Goal: Information Seeking & Learning: Learn about a topic

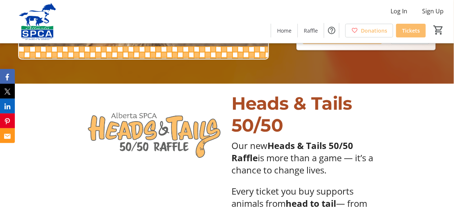
scroll to position [134, 0]
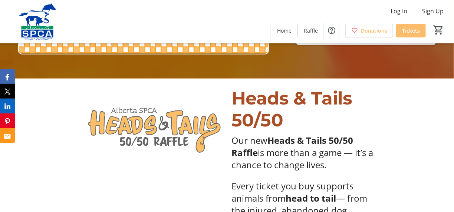
click at [430, 198] on div "Heads & Tails 50/50 Our new Heads & Tails 50/50 Raffle is more than a game — it…" at bounding box center [227, 181] width 454 height 205
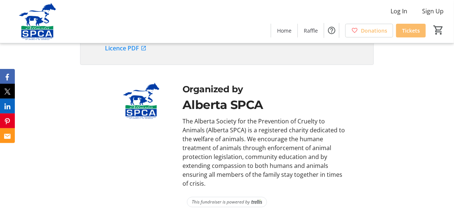
scroll to position [1563, 0]
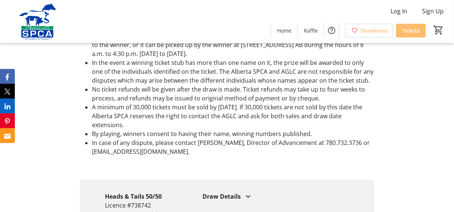
scroll to position [1380, 0]
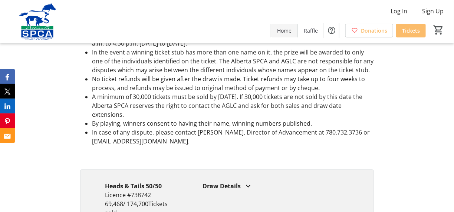
scroll to position [1388, 0]
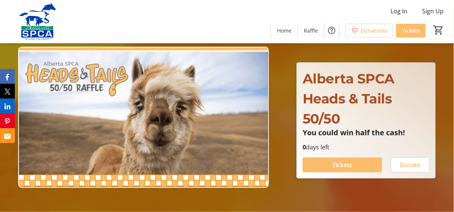
click at [361, 178] on div "Alberta SPCA Heads & Tails 50/50 You could win half the cash! Alberta SPCA Head…" at bounding box center [366, 121] width 139 height 116
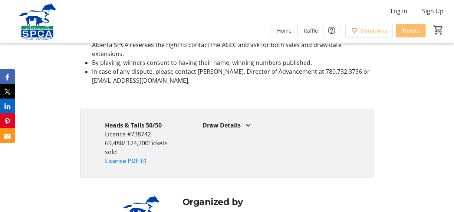
scroll to position [1454, 0]
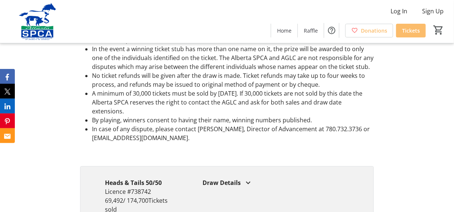
scroll to position [1385, 0]
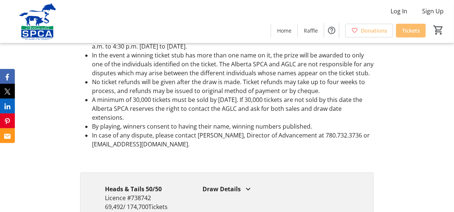
click at [308, 136] on li "In case of any dispute, please contact [PERSON_NAME], Director of Advancement a…" at bounding box center [233, 140] width 282 height 18
click at [248, 187] on mat-icon at bounding box center [248, 189] width 9 height 9
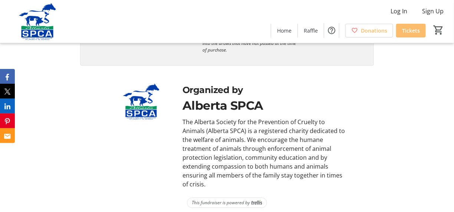
scroll to position [1580, 0]
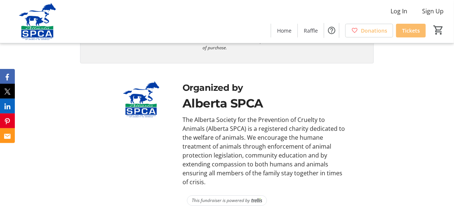
click at [227, 155] on div "The Alberta Society for the Prevention of Cruelty to Animals (Alberta SPCA) is …" at bounding box center [264, 150] width 163 height 71
click at [199, 115] on div "The Alberta Society for the Prevention of Cruelty to Animals (Alberta SPCA) is …" at bounding box center [264, 150] width 163 height 71
